Goal: Task Accomplishment & Management: Use online tool/utility

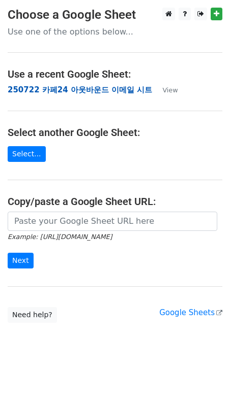
click at [82, 89] on strong "250722 카페24 아웃바운드 이메일 시트" at bounding box center [80, 89] width 144 height 9
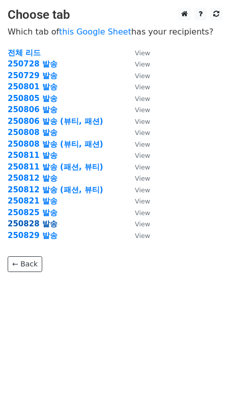
click at [42, 223] on strong "250828 발송" at bounding box center [33, 224] width 50 height 9
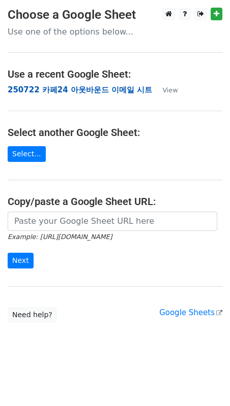
click at [70, 90] on strong "250722 카페24 아웃바운드 이메일 시트" at bounding box center [80, 89] width 144 height 9
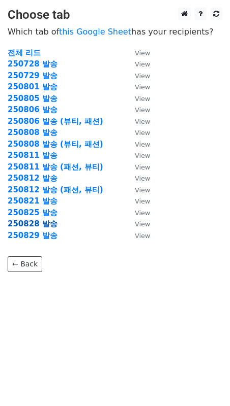
click at [41, 225] on strong "250828 발송" at bounding box center [33, 224] width 50 height 9
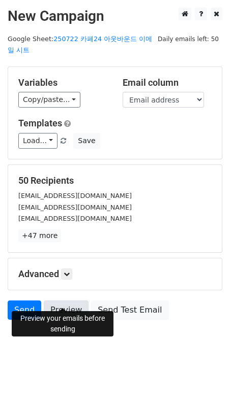
click at [64, 303] on link "Preview" at bounding box center [66, 310] width 45 height 19
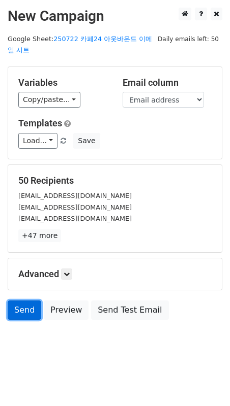
click at [36, 301] on link "Send" at bounding box center [25, 310] width 34 height 19
